Goal: Transaction & Acquisition: Book appointment/travel/reservation

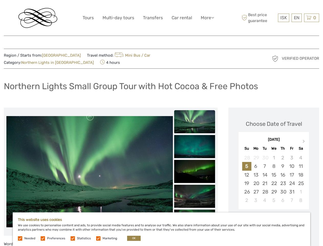
click at [207, 18] on link "More" at bounding box center [207, 17] width 13 height 7
click at [213, 17] on icon at bounding box center [213, 17] width 3 height 4
click at [284, 18] on span "ISK" at bounding box center [284, 17] width 7 height 5
click at [297, 18] on div "EN English Español Deutsch" at bounding box center [297, 18] width 10 height 8
click at [312, 18] on div "0 Items Total 0 ISK Checkout The shopping cart is empty." at bounding box center [311, 18] width 15 height 8
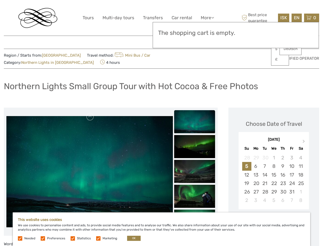
click at [90, 104] on img at bounding box center [89, 48] width 167 height 111
click at [90, 117] on link at bounding box center [90, 117] width 8 height 8
